Goal: Information Seeking & Learning: Check status

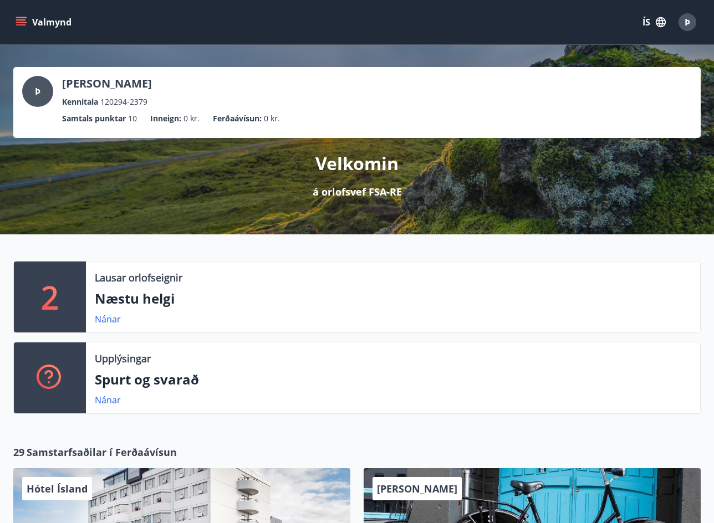
click at [54, 25] on button "Valmynd" at bounding box center [44, 22] width 63 height 20
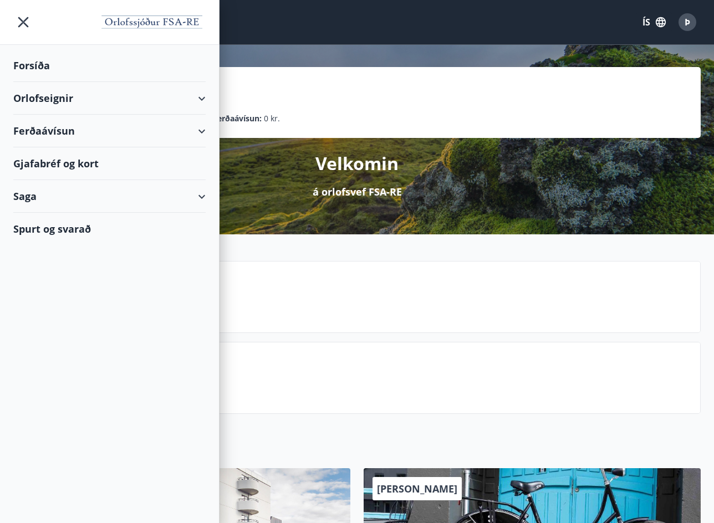
click at [42, 166] on div "Gjafabréf og kort" at bounding box center [109, 163] width 192 height 33
click at [70, 166] on div "Gjafabréf og kort" at bounding box center [109, 163] width 192 height 33
click at [53, 74] on div "Forsíða" at bounding box center [109, 65] width 192 height 33
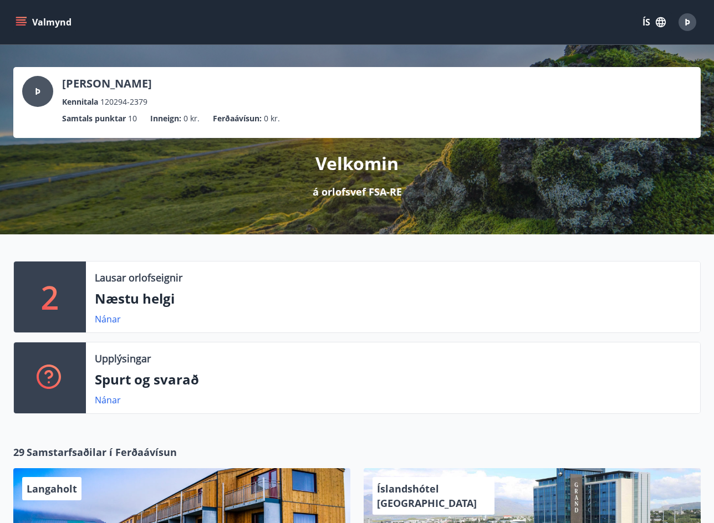
click at [38, 26] on button "Valmynd" at bounding box center [44, 22] width 63 height 20
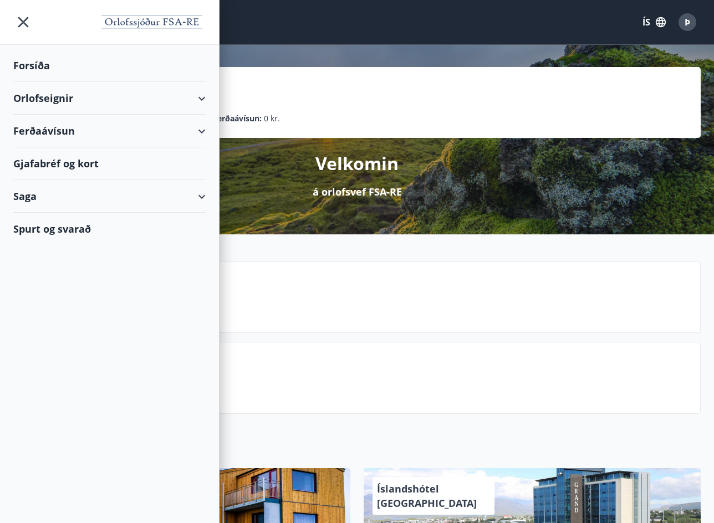
click at [258, 144] on div "Velkomin á orlofsvef FSA-RE" at bounding box center [357, 168] width 688 height 61
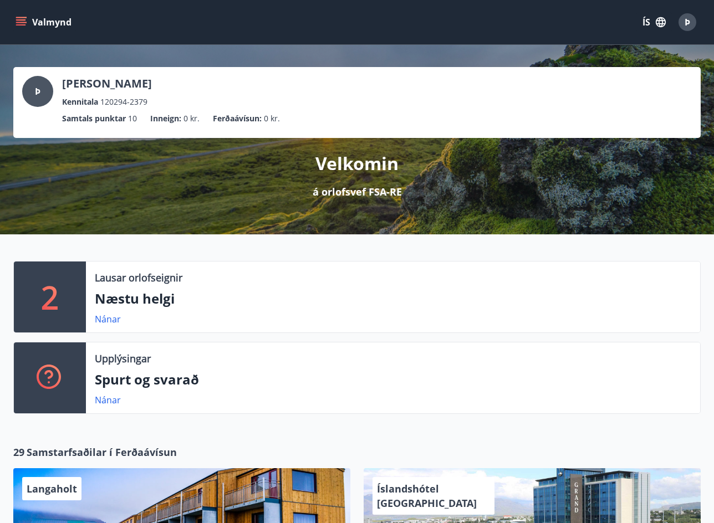
click at [35, 32] on button "Valmynd" at bounding box center [44, 22] width 63 height 20
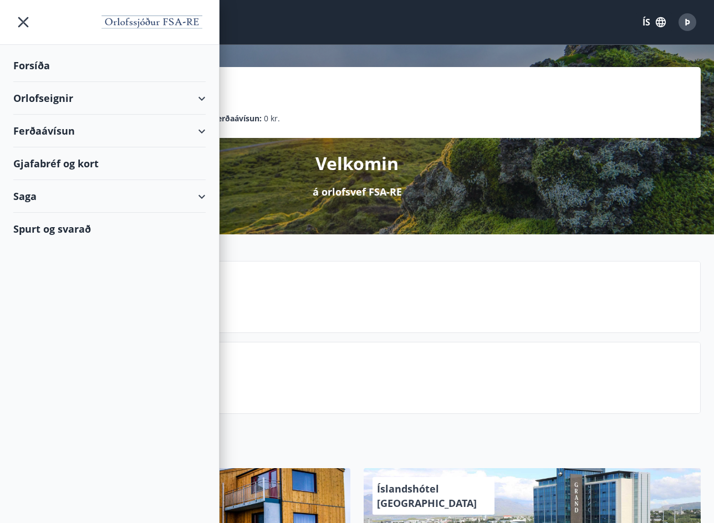
click at [203, 208] on div "Saga" at bounding box center [109, 196] width 192 height 33
click at [51, 320] on div "Inneign" at bounding box center [109, 317] width 175 height 23
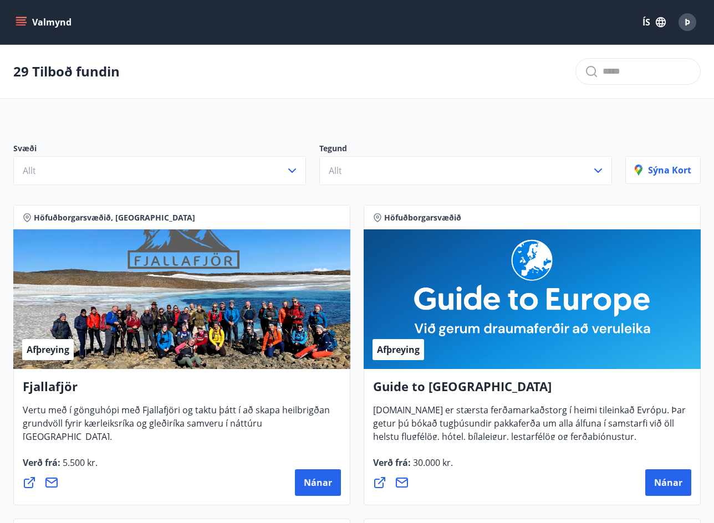
click at [683, 25] on div "Þ" at bounding box center [688, 22] width 18 height 18
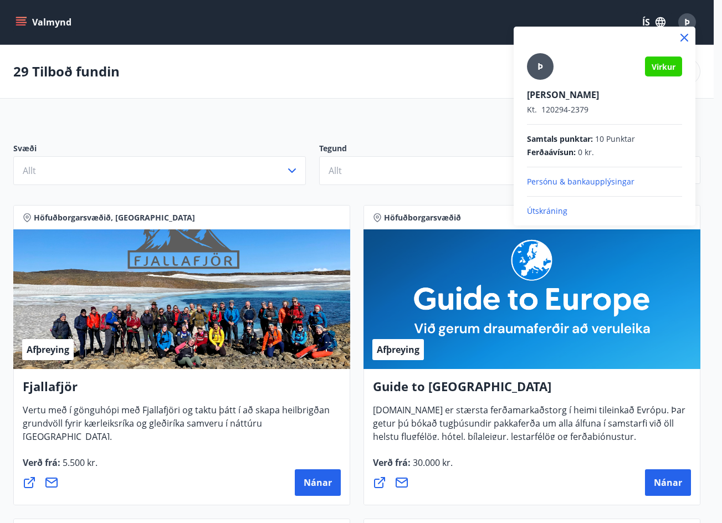
click at [653, 19] on div at bounding box center [361, 261] width 722 height 523
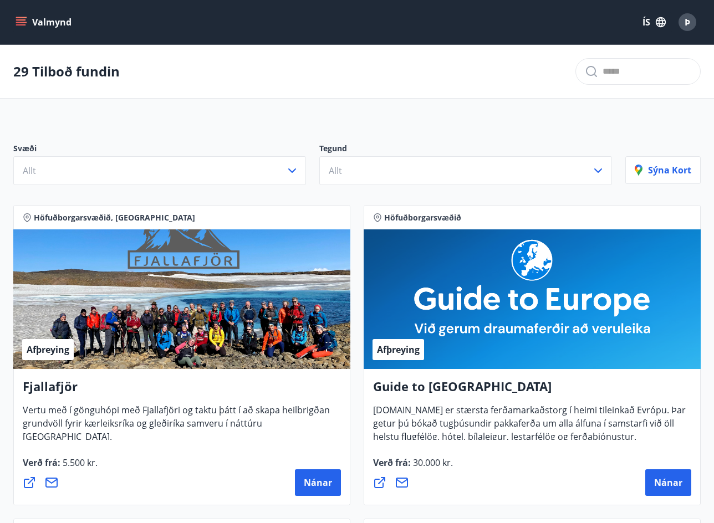
click at [643, 24] on button "ÍS" at bounding box center [653, 22] width 35 height 20
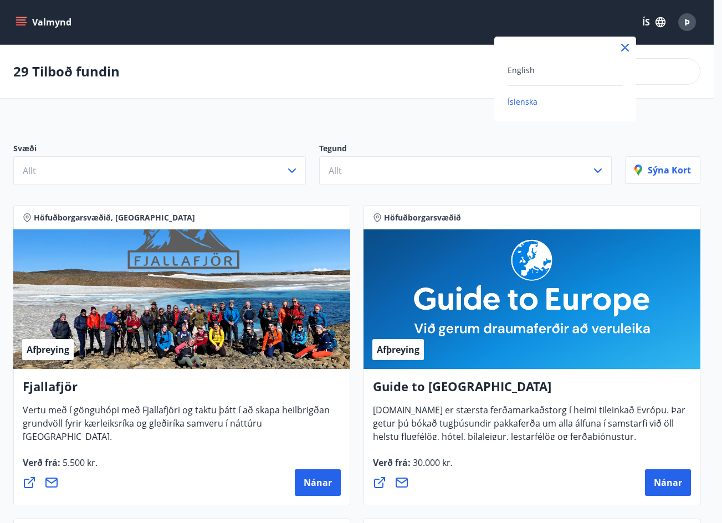
drag, startPoint x: 43, startPoint y: 15, endPoint x: 38, endPoint y: 21, distance: 7.5
click at [43, 16] on div at bounding box center [361, 261] width 722 height 523
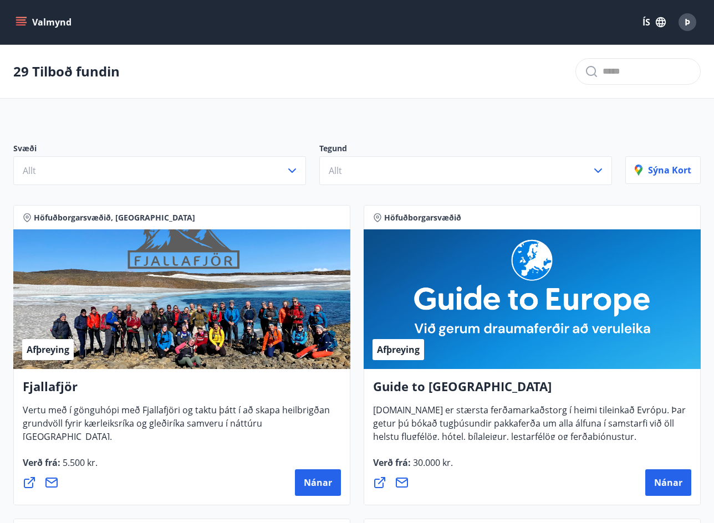
click at [14, 23] on button "Valmynd" at bounding box center [44, 22] width 63 height 20
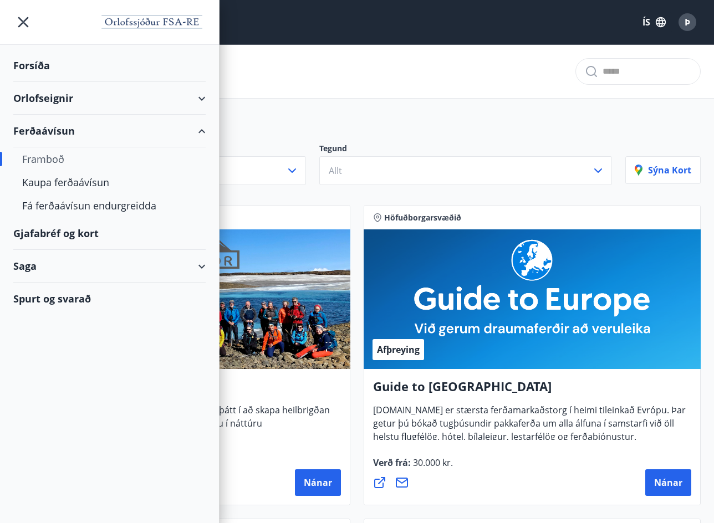
click at [32, 96] on div "Orlofseignir" at bounding box center [109, 98] width 192 height 33
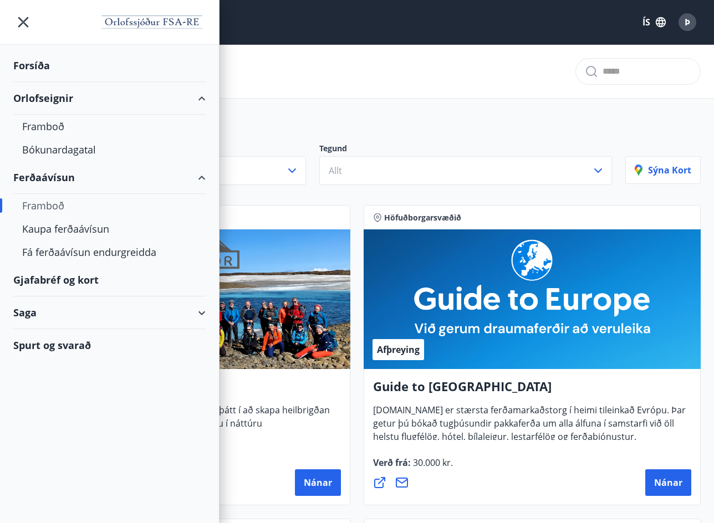
click at [32, 57] on div "Forsíða" at bounding box center [109, 65] width 192 height 33
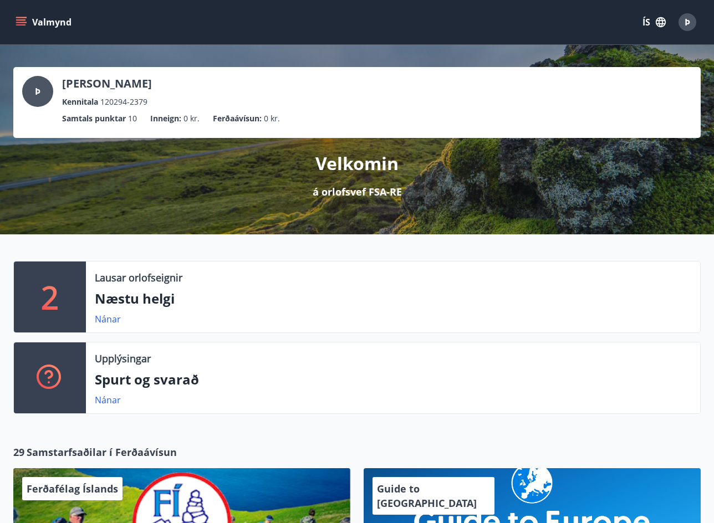
click at [50, 28] on button "Valmynd" at bounding box center [44, 22] width 63 height 20
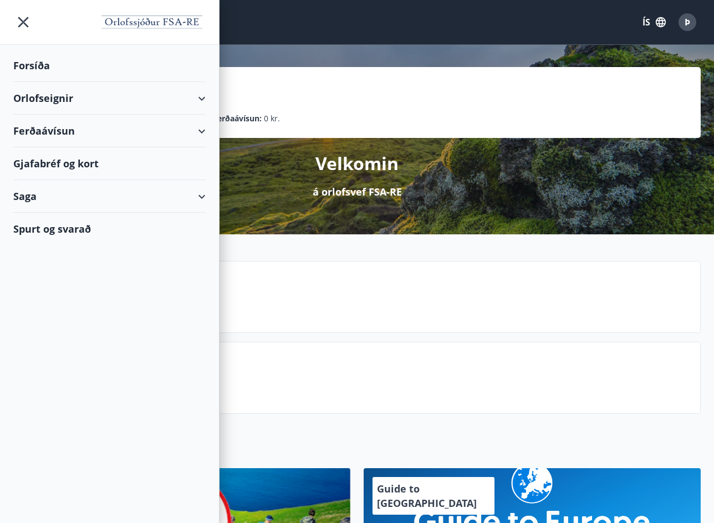
click at [54, 200] on div "Saga" at bounding box center [109, 196] width 192 height 33
click at [52, 227] on div "Ferðaávísun" at bounding box center [109, 224] width 175 height 23
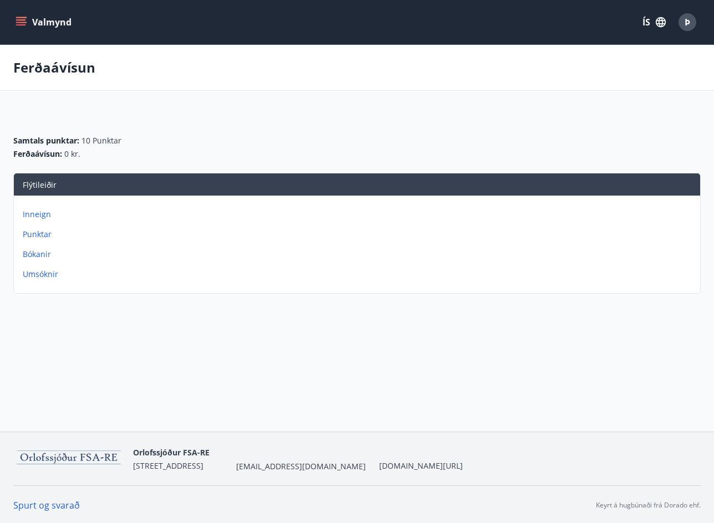
click at [38, 236] on p "Punktar" at bounding box center [359, 234] width 673 height 11
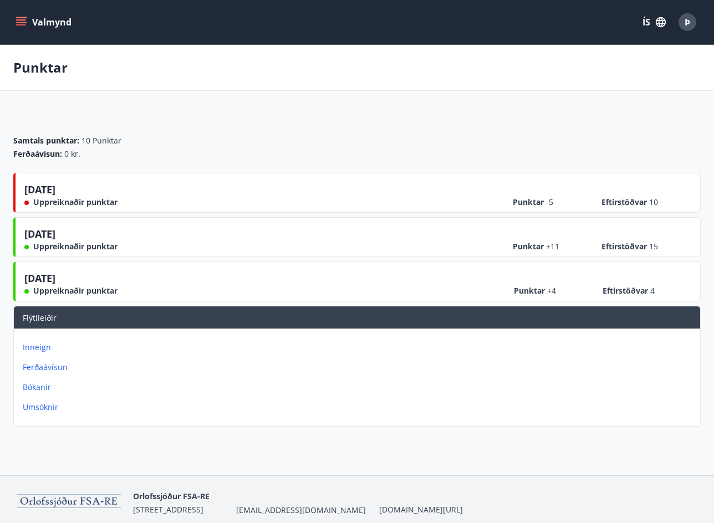
click at [51, 27] on button "Valmynd" at bounding box center [44, 22] width 63 height 20
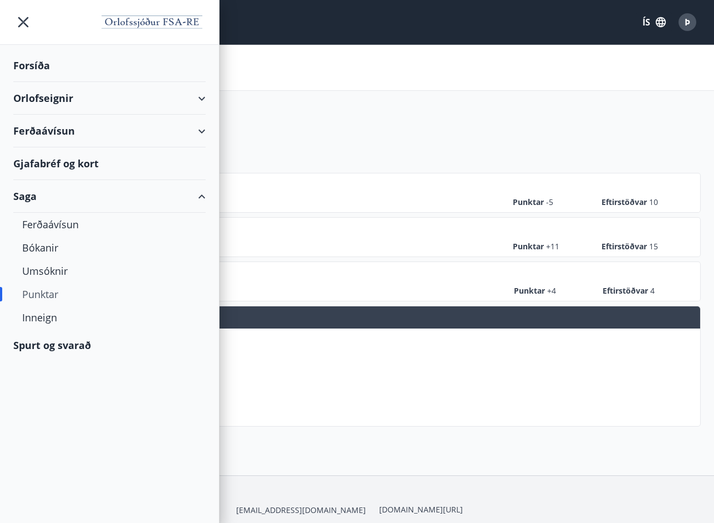
click at [37, 64] on div "Forsíða" at bounding box center [109, 65] width 192 height 33
